Goal: Transaction & Acquisition: Purchase product/service

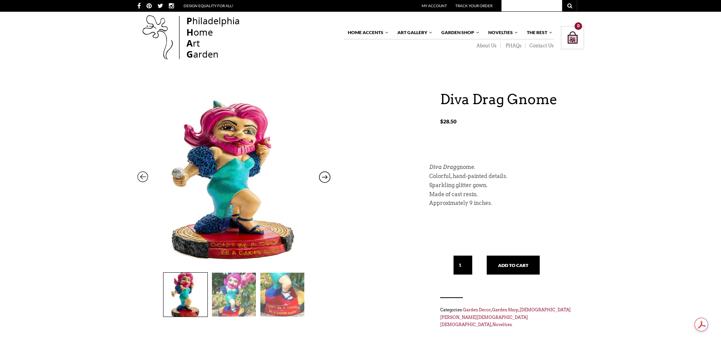
drag, startPoint x: 686, startPoint y: 0, endPoint x: 599, endPoint y: 196, distance: 215.2
click at [516, 8] on input "text" at bounding box center [532, 5] width 61 height 11
type input "GNOME"
click at [562, 0] on button "submit" at bounding box center [569, 5] width 15 height 11
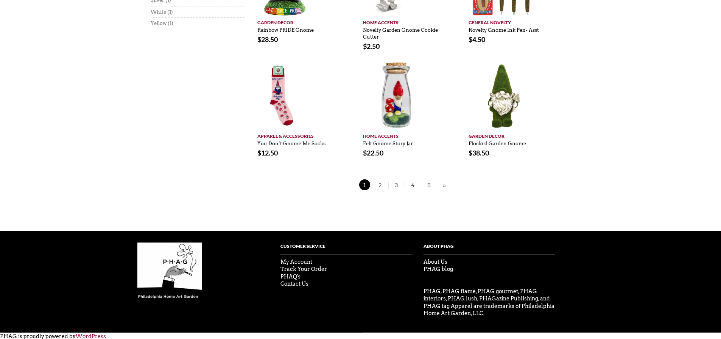
scroll to position [453, 0]
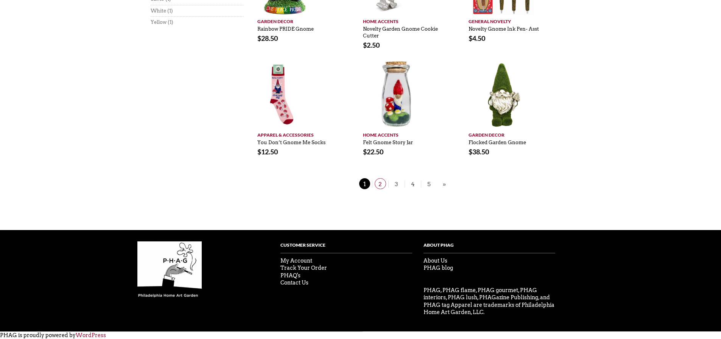
click at [379, 186] on span "2" at bounding box center [380, 183] width 11 height 11
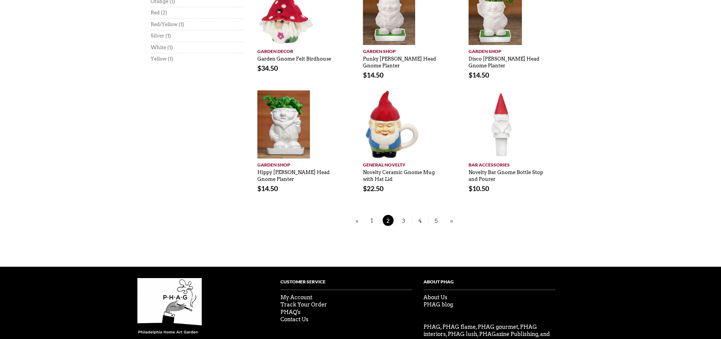
scroll to position [416, 0]
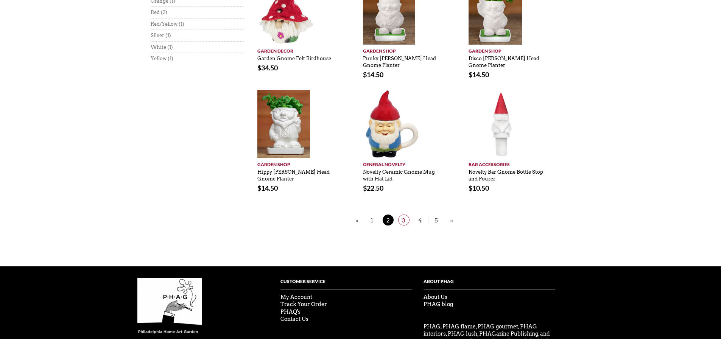
click at [411, 223] on link "3" at bounding box center [404, 220] width 16 height 7
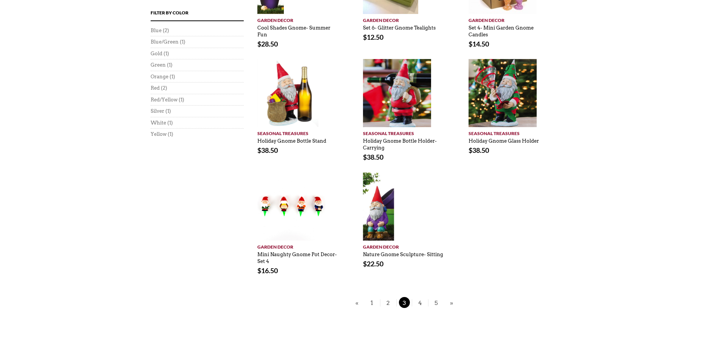
scroll to position [379, 0]
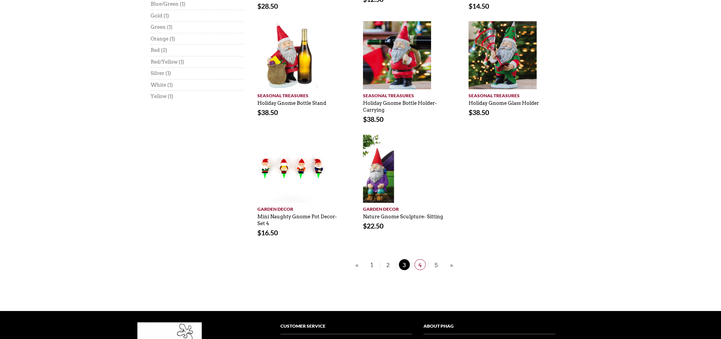
click at [422, 267] on span "4" at bounding box center [420, 264] width 11 height 11
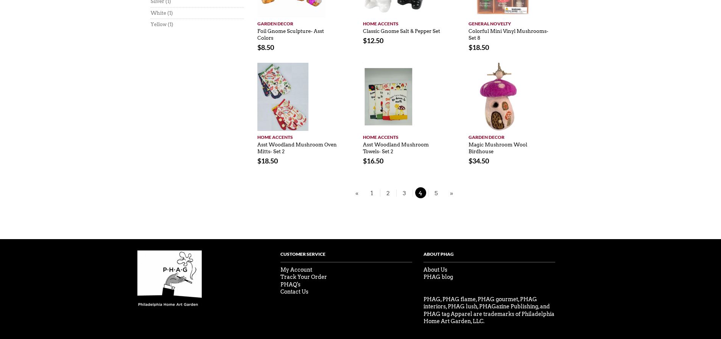
scroll to position [460, 0]
